Goal: Information Seeking & Learning: Find specific fact

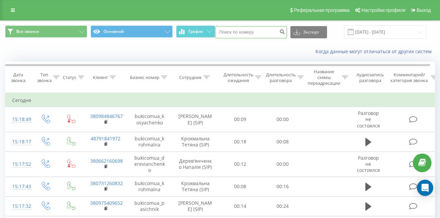
paste input "+38 (096) 295-23-31"
click at [262, 32] on input "+38 (096) 295-23-31" at bounding box center [251, 32] width 72 height 12
click at [255, 31] on input "+38 (096) 295-2331" at bounding box center [251, 32] width 72 height 12
click at [246, 32] on input "+38 (096) 2952331" at bounding box center [251, 32] width 72 height 12
click at [236, 32] on input "+38 (0962952331" at bounding box center [251, 32] width 72 height 12
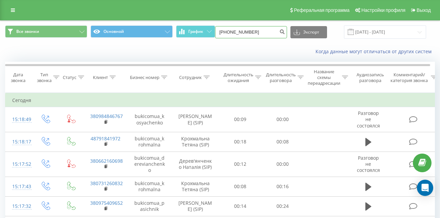
click at [229, 32] on input "+380962952331" at bounding box center [251, 32] width 72 height 12
type input "380962952331"
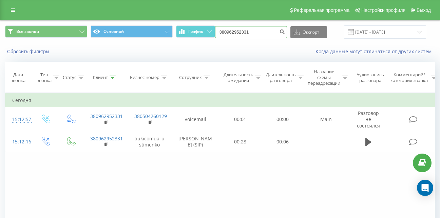
drag, startPoint x: 254, startPoint y: 32, endPoint x: 227, endPoint y: 29, distance: 27.8
click at [211, 31] on div "Все звонки Основной График 380962952331 Экспорт .csv .xls .xlsx 19.06.2025 - 19…" at bounding box center [220, 31] width 430 height 13
paste input "+38 (095) 150-58-07"
click at [262, 32] on input "+38 (095) 150-58-07" at bounding box center [251, 32] width 72 height 12
click at [255, 32] on input "+38 (095) 150-5807" at bounding box center [251, 32] width 72 height 12
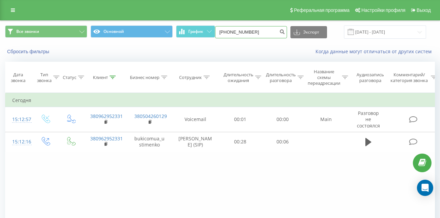
click at [247, 32] on input "+38 (095) 1505807" at bounding box center [251, 32] width 72 height 12
click at [235, 31] on input "+38 (0951505807" at bounding box center [251, 32] width 72 height 12
click at [228, 31] on input "+380951505807" at bounding box center [251, 32] width 72 height 12
type input "380951505807"
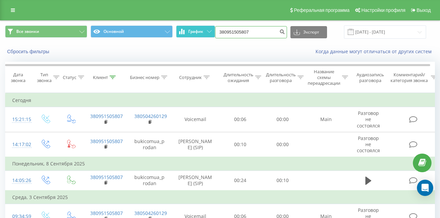
drag, startPoint x: 267, startPoint y: 34, endPoint x: 203, endPoint y: 32, distance: 64.2
click at [202, 33] on div "Все звонки Основной График 380951505807 Экспорт .csv .xls .xlsx 19.06.2025 - 19…" at bounding box center [220, 31] width 430 height 13
paste input "+38 (093) 627-69-88"
click at [261, 33] on input "+38 (093) 627-69-88" at bounding box center [251, 32] width 72 height 12
click at [254, 31] on input "+38 (093) 627-6988" at bounding box center [251, 32] width 72 height 12
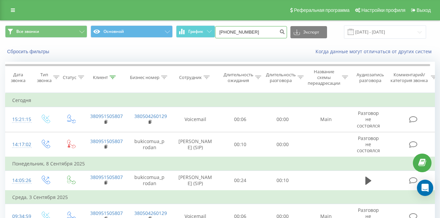
click at [245, 32] on input "+38 (093) 6276988" at bounding box center [251, 32] width 72 height 12
click at [236, 31] on input "+38 (0936276988" at bounding box center [251, 32] width 72 height 12
click at [229, 32] on input "+380936276988" at bounding box center [251, 32] width 72 height 12
type input "380936276988"
click at [286, 33] on icon "submit" at bounding box center [283, 31] width 6 height 4
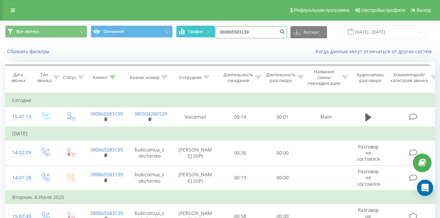
drag, startPoint x: 258, startPoint y: 29, endPoint x: 210, endPoint y: 33, distance: 48.1
click at [210, 33] on div "Все звонки Основной График 380665583139 Экспорт .csv .xls .xlsx [DATE] - [DATE]" at bounding box center [220, 31] width 430 height 13
paste input "[PHONE_NUMBER]"
click at [229, 31] on input "[PHONE_NUMBER]" at bounding box center [251, 32] width 72 height 12
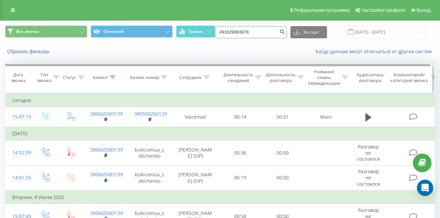
type input "491629083878"
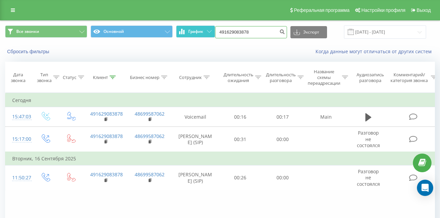
drag, startPoint x: 241, startPoint y: 35, endPoint x: 197, endPoint y: 34, distance: 43.8
click at [197, 34] on div "Все звонки Основной График 491629083878 Экспорт .csv .xls .xlsx 19.06.2025 - 19…" at bounding box center [220, 31] width 430 height 13
paste input "+38 (097) 038-17-68"
click at [262, 32] on input "+38 (097) 038-17-68" at bounding box center [251, 32] width 72 height 12
click at [255, 32] on input "+38 (097) 038-1768" at bounding box center [251, 32] width 72 height 12
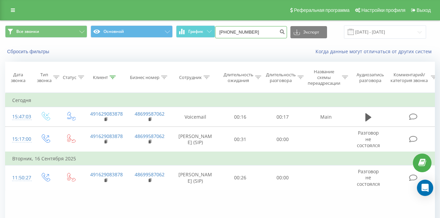
click at [246, 32] on input "+38 (097) 0381768" at bounding box center [251, 32] width 72 height 12
click at [236, 32] on input "+38 (0970381768" at bounding box center [251, 32] width 72 height 12
click at [228, 32] on input "+380970381768" at bounding box center [251, 32] width 72 height 12
type input "380970381768"
click at [286, 33] on icon "submit" at bounding box center [283, 31] width 6 height 4
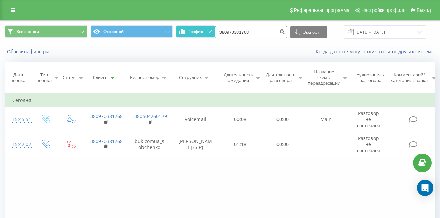
drag, startPoint x: 259, startPoint y: 33, endPoint x: 214, endPoint y: 31, distance: 45.9
click at [214, 31] on div "Все звонки Основной График 380970381768 Экспорт .csv .xls .xlsx 19.06.2025 - 19…" at bounding box center [220, 31] width 430 height 13
paste input "+38 (099) 194-67-11"
click at [261, 32] on input "+38 (099) 194-67-11" at bounding box center [251, 32] width 72 height 12
click at [254, 33] on input "+38 (099) 194-6711" at bounding box center [251, 32] width 72 height 12
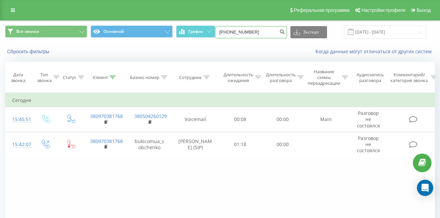
click at [246, 32] on input "+38 (099) 1946711" at bounding box center [251, 32] width 72 height 12
click at [236, 33] on input "+38 (0991946711" at bounding box center [251, 32] width 72 height 12
click at [228, 32] on input "+380991946711" at bounding box center [251, 32] width 72 height 12
type input "380991946711"
click at [286, 33] on icon "submit" at bounding box center [283, 31] width 6 height 4
